Goal: Task Accomplishment & Management: Complete application form

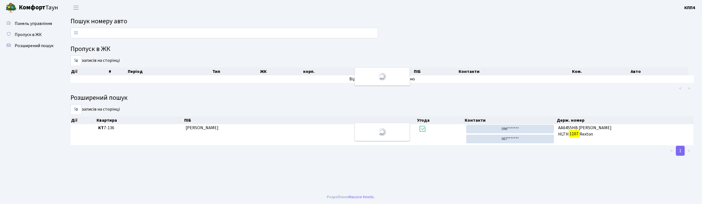
type input "1"
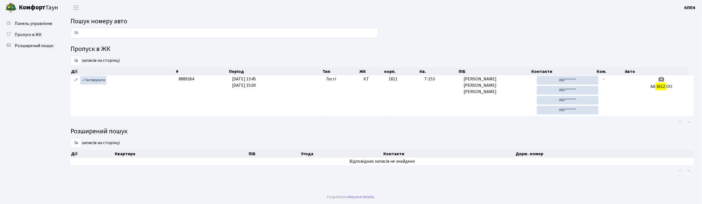
type input "3"
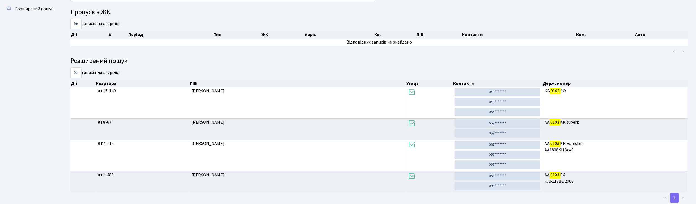
scroll to position [30, 0]
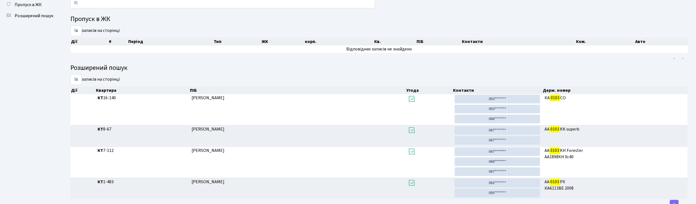
type input "0"
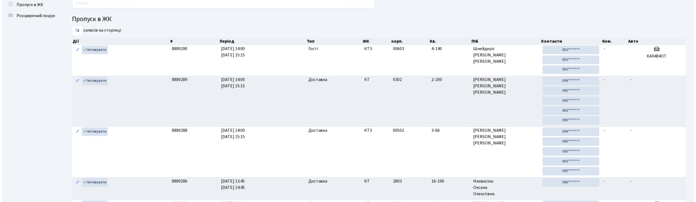
scroll to position [0, 0]
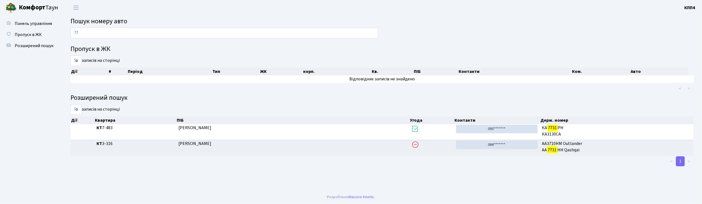
type input "7"
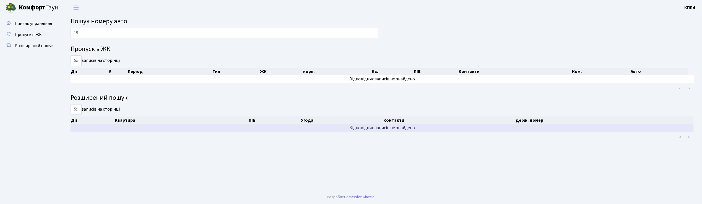
type input "1"
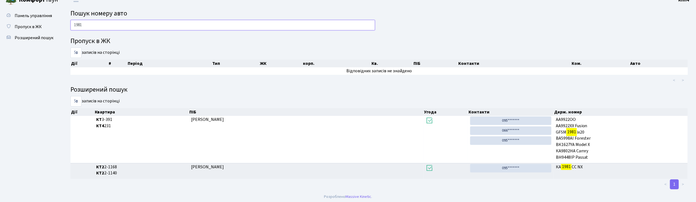
scroll to position [9, 0]
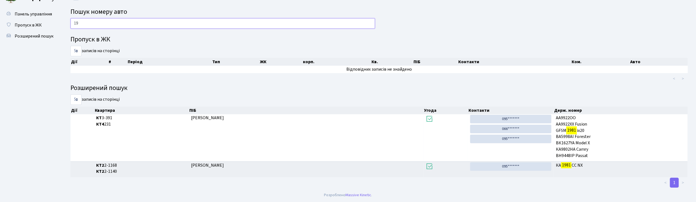
type input "1"
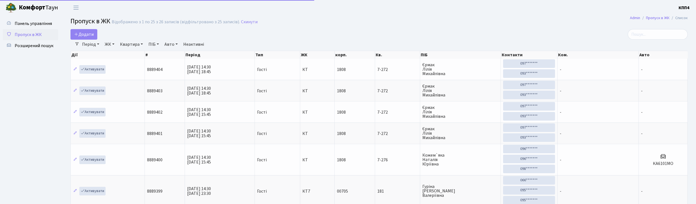
select select "25"
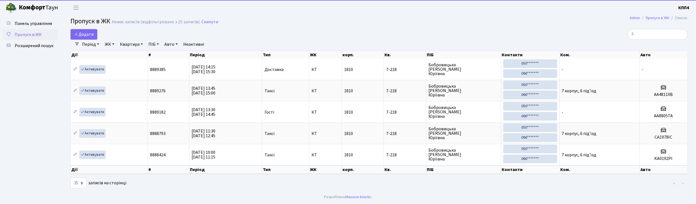
type input "7"
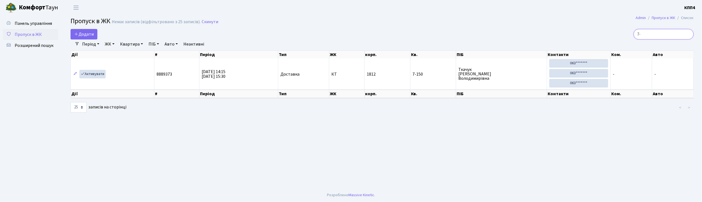
type input "7"
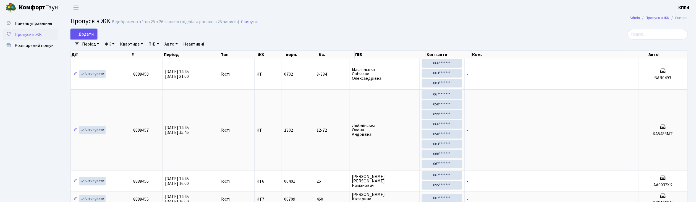
click at [87, 35] on span "Додати" at bounding box center [84, 34] width 20 height 6
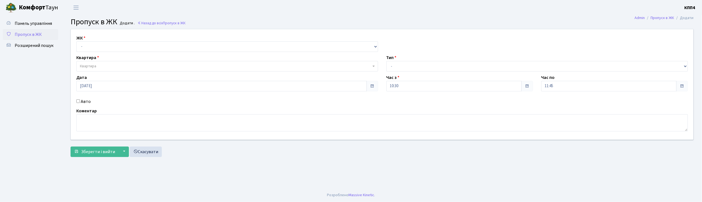
click at [79, 102] on input "Авто" at bounding box center [78, 102] width 4 height 4
checkbox input "true"
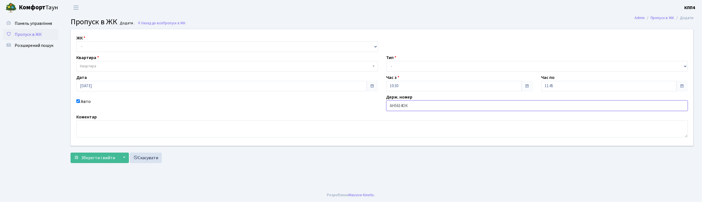
type input "АН5614ОК"
click at [84, 44] on select "- КТ, вул. Регенераторна, 4 КТ2, просп. Соборності, 17 КТ3, вул. Березнева, 16 …" at bounding box center [227, 46] width 302 height 11
select select "271"
click at [76, 41] on select "- КТ, вул. Регенераторна, 4 КТ2, просп. Соборності, 17 КТ3, вул. Березнева, 16 …" at bounding box center [227, 46] width 302 height 11
select select
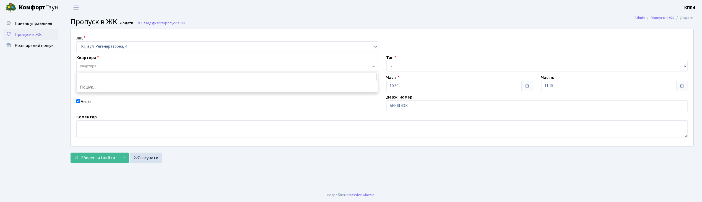
click at [91, 65] on span "Квартира" at bounding box center [88, 67] width 16 height 6
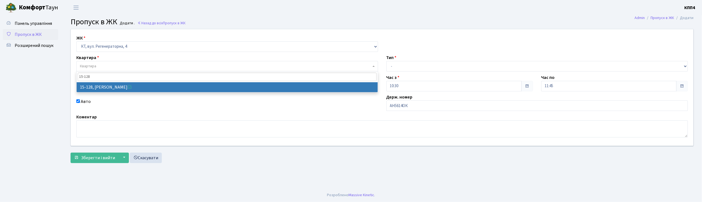
type input "15-128"
select select "8903"
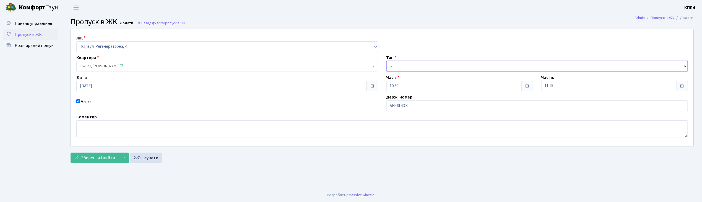
click at [393, 67] on select "- Доставка Таксі Гості Сервіс" at bounding box center [537, 66] width 302 height 11
select select "2"
click at [386, 61] on select "- Доставка Таксі Гості Сервіс" at bounding box center [537, 66] width 302 height 11
click at [108, 157] on span "Зберегти і вийти" at bounding box center [98, 158] width 34 height 6
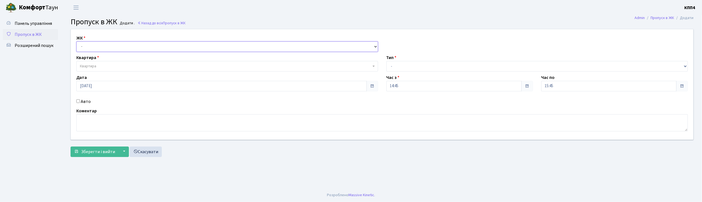
click at [85, 46] on select "- КТ, вул. Регенераторна, 4 КТ2, просп. Соборності, 17 КТ3, вул. Березнева, 16 …" at bounding box center [227, 46] width 302 height 11
select select "271"
click at [76, 41] on select "- КТ, вул. Регенераторна, 4 КТ2, просп. Соборності, 17 КТ3, вул. Березнева, 16 …" at bounding box center [227, 46] width 302 height 11
select select
click at [83, 66] on span "Квартира" at bounding box center [88, 67] width 16 height 6
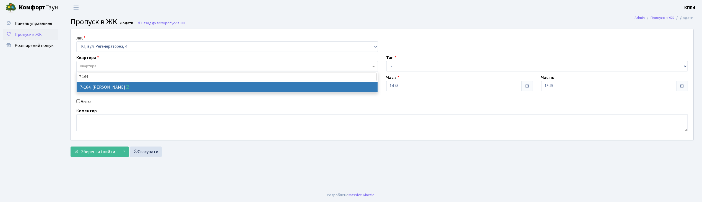
type input "7-164"
select select "5005"
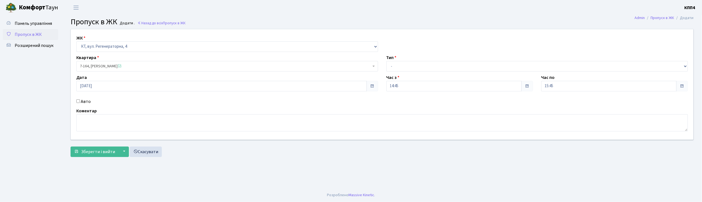
click at [77, 101] on input "Авто" at bounding box center [78, 102] width 4 height 4
checkbox input "true"
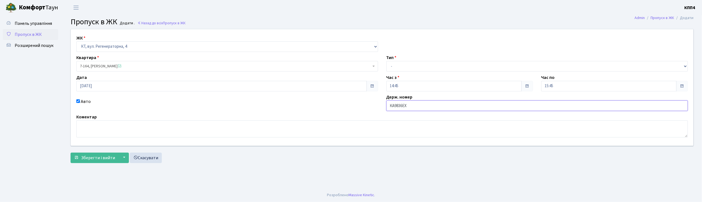
type input "КА9836ЕХ"
click at [398, 67] on select "- Доставка Таксі Гості Сервіс" at bounding box center [537, 66] width 302 height 11
select select "1"
click at [386, 61] on select "- Доставка Таксі Гості Сервіс" at bounding box center [537, 66] width 302 height 11
click at [106, 155] on span "Зберегти і вийти" at bounding box center [98, 158] width 34 height 6
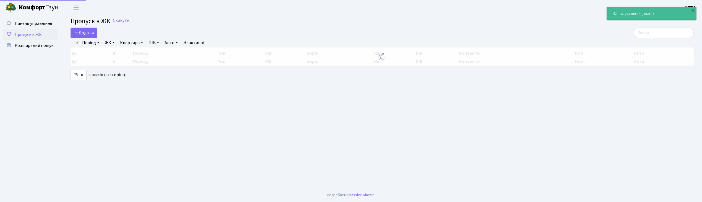
select select "25"
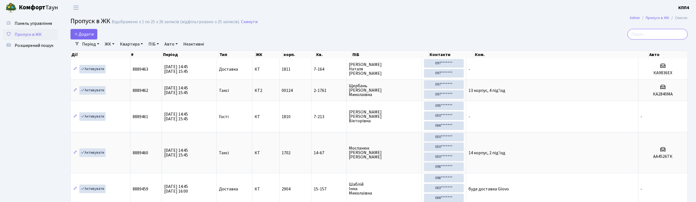
click at [654, 32] on input "search" at bounding box center [658, 34] width 60 height 11
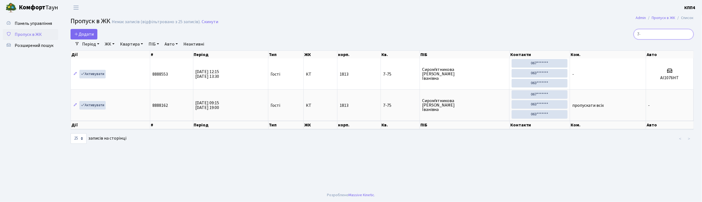
type input "7"
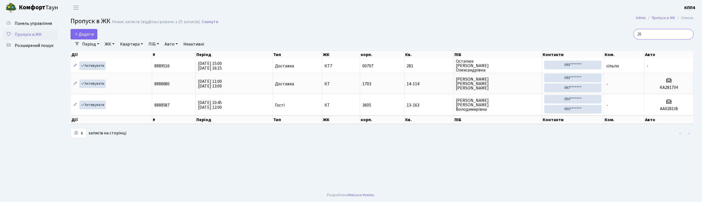
type input "2"
